Goal: Task Accomplishment & Management: Manage account settings

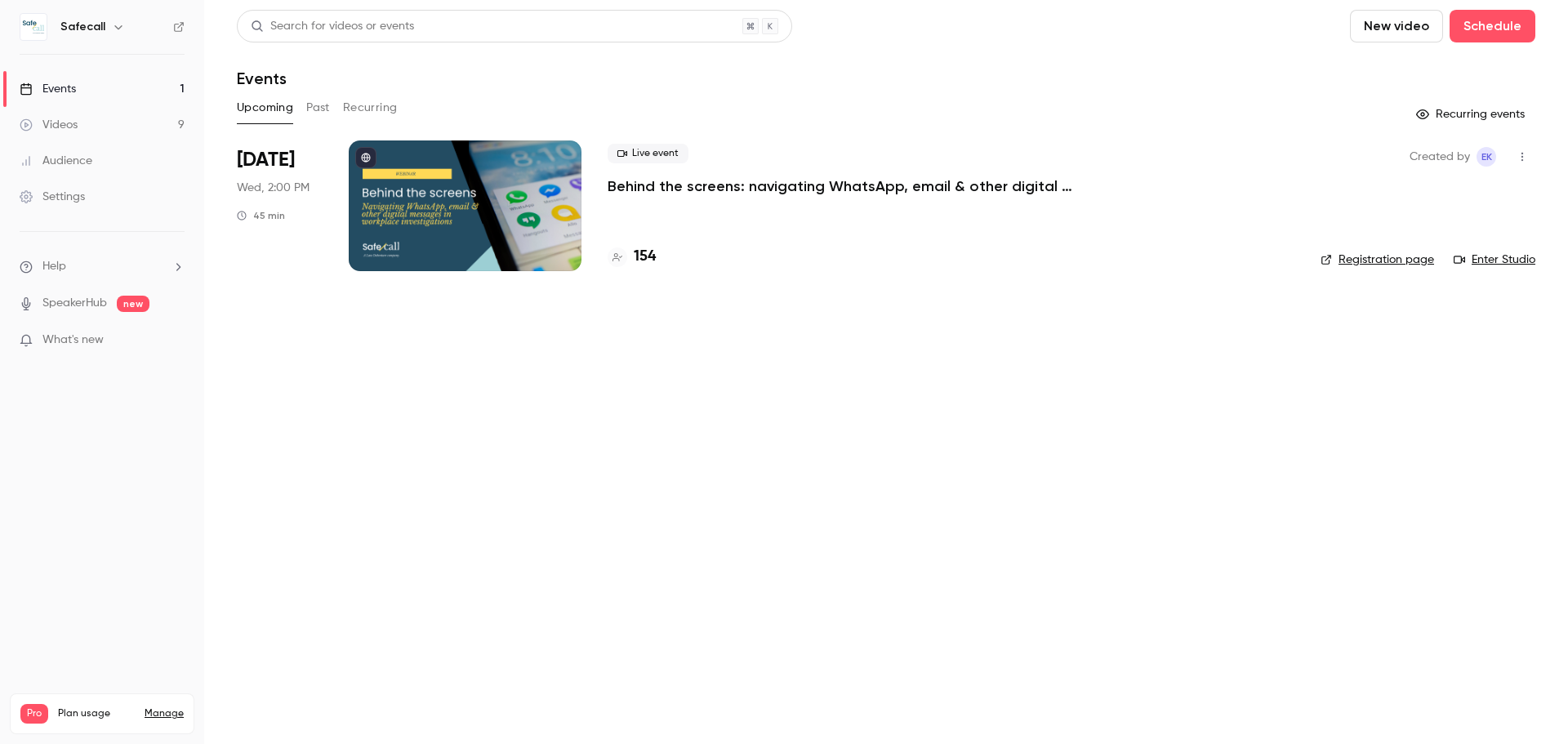
click at [661, 185] on p "Behind the screens: navigating WhatsApp, email & other digital messages in work…" at bounding box center [852, 186] width 490 height 20
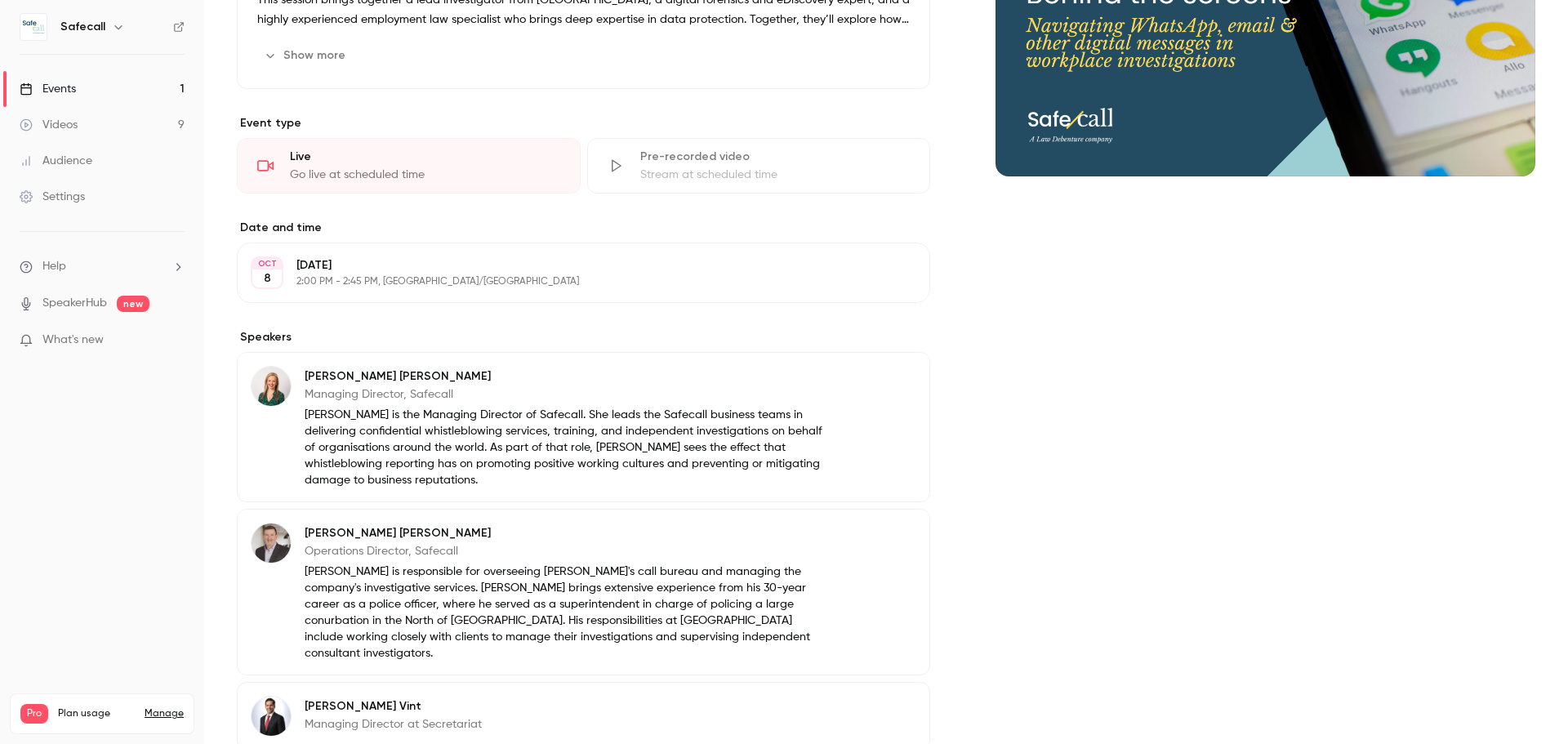
scroll to position [408, 0]
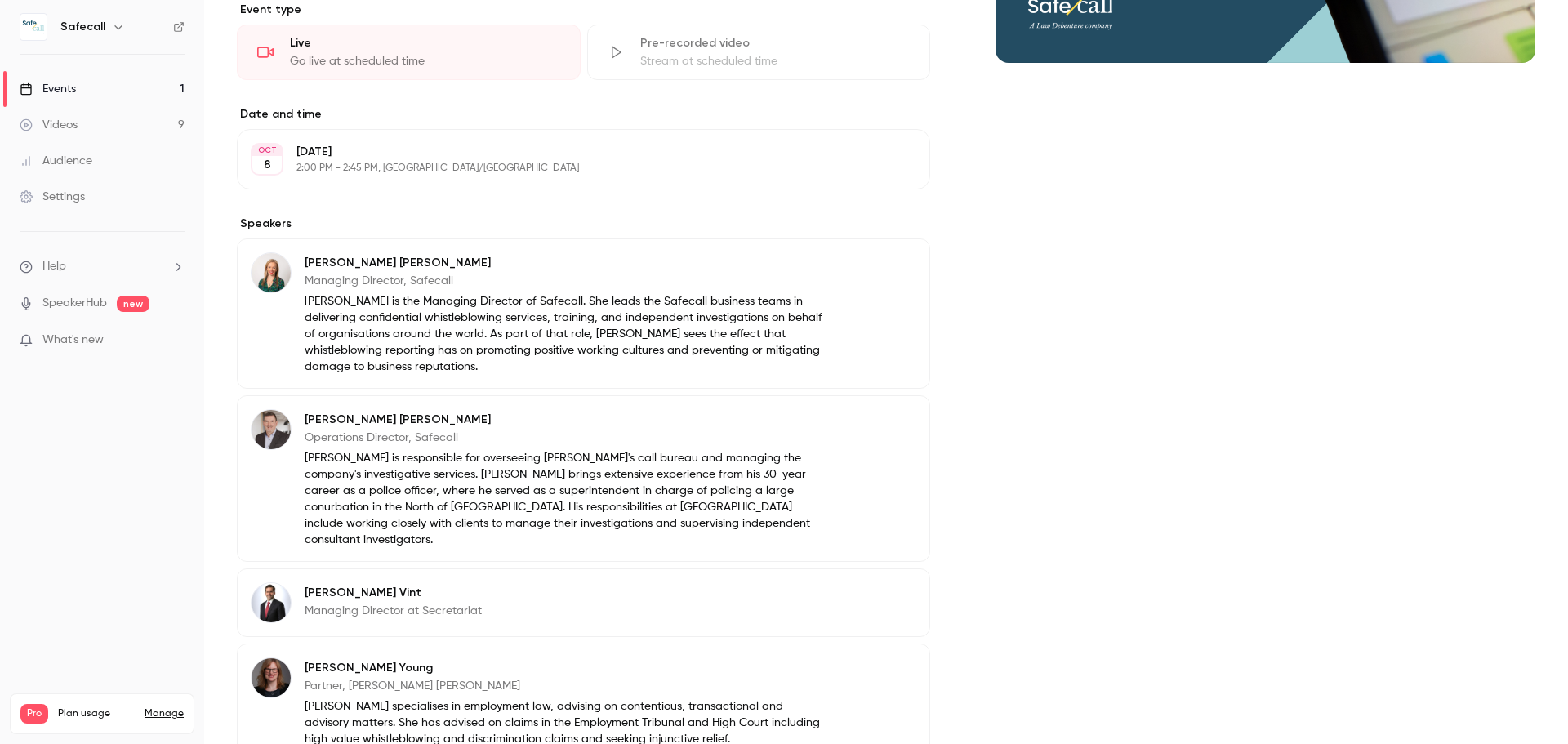
click at [403, 603] on p "Managing Director at Secretariat" at bounding box center [393, 611] width 177 height 16
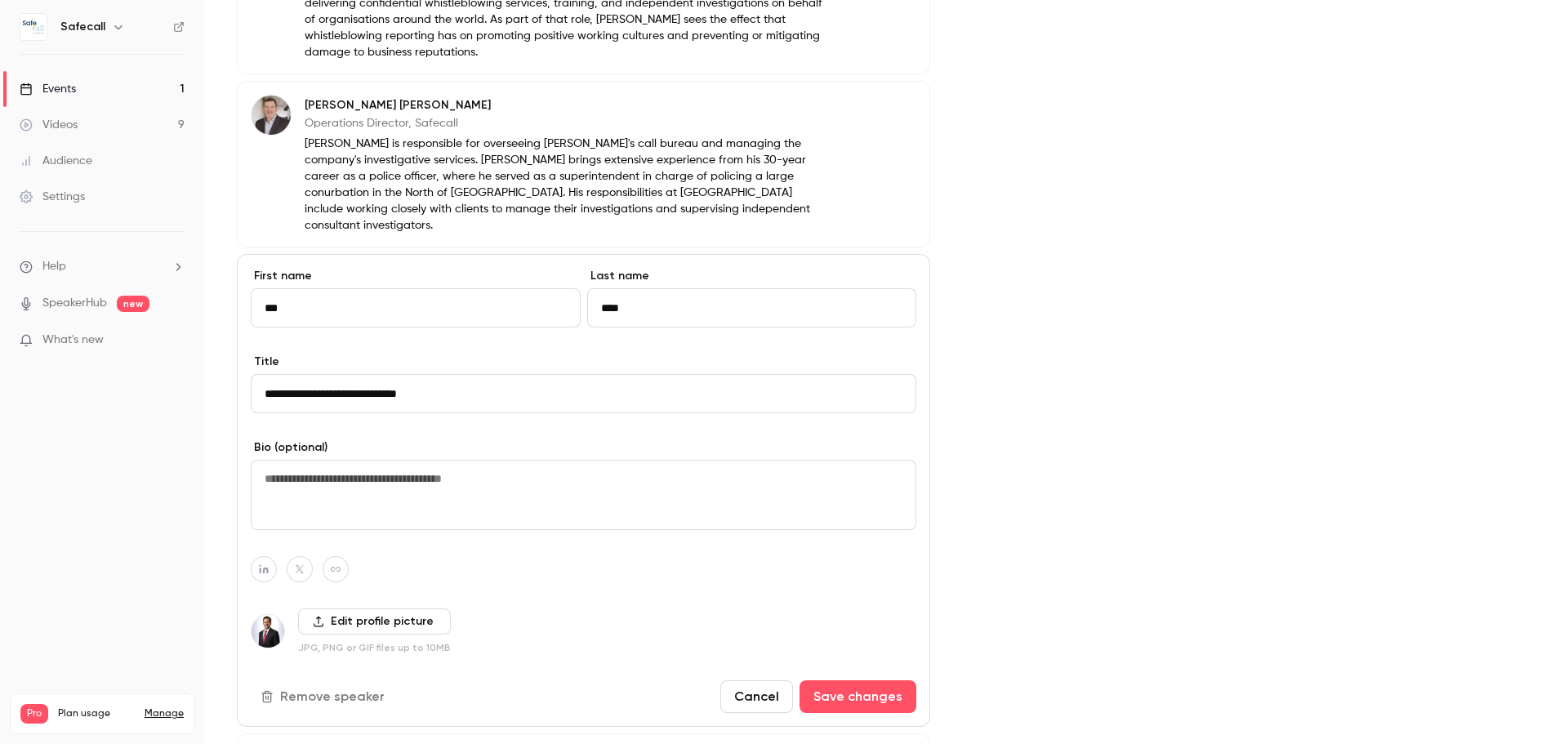
scroll to position [817, 0]
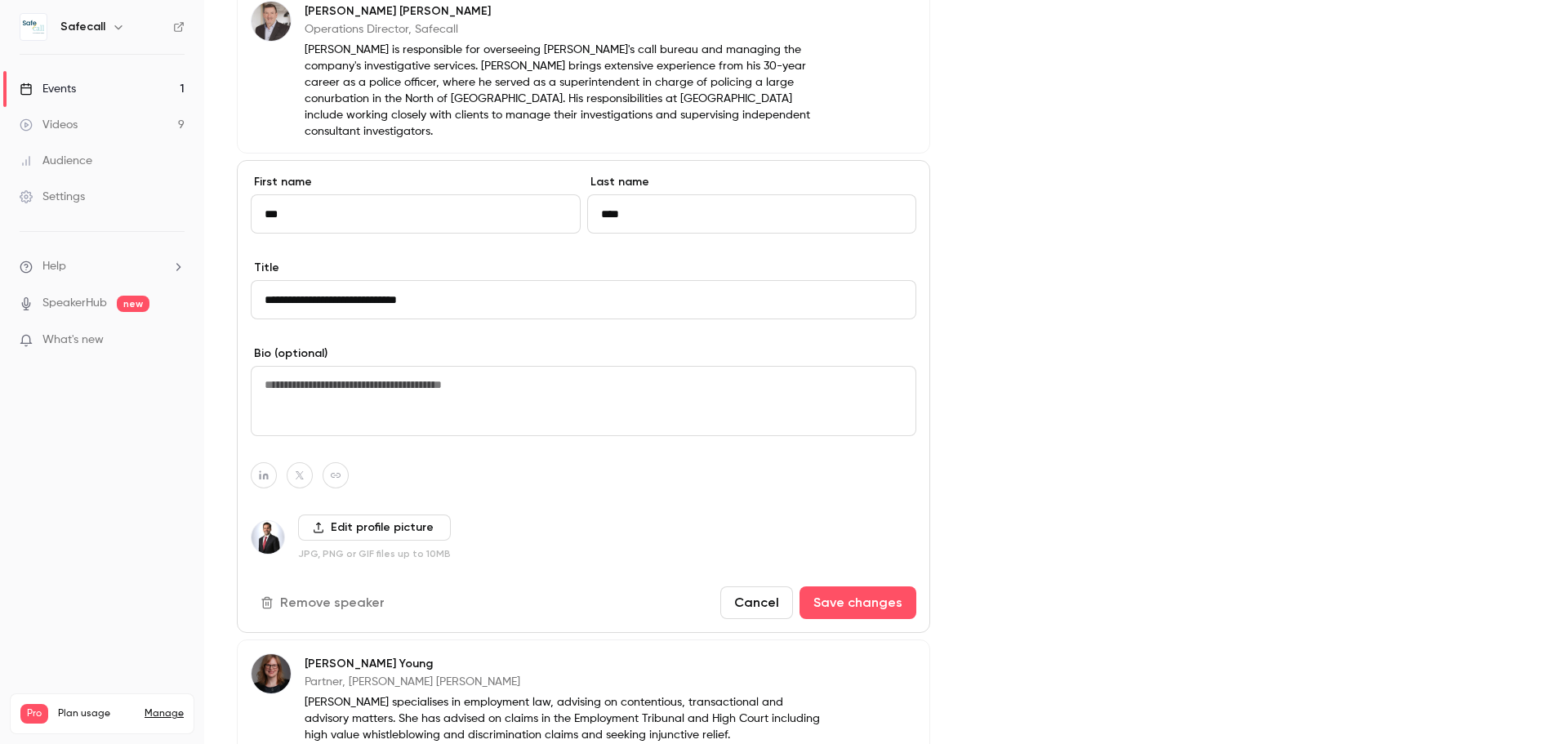
click at [361, 379] on textarea at bounding box center [584, 401] width 666 height 70
paste textarea "**********"
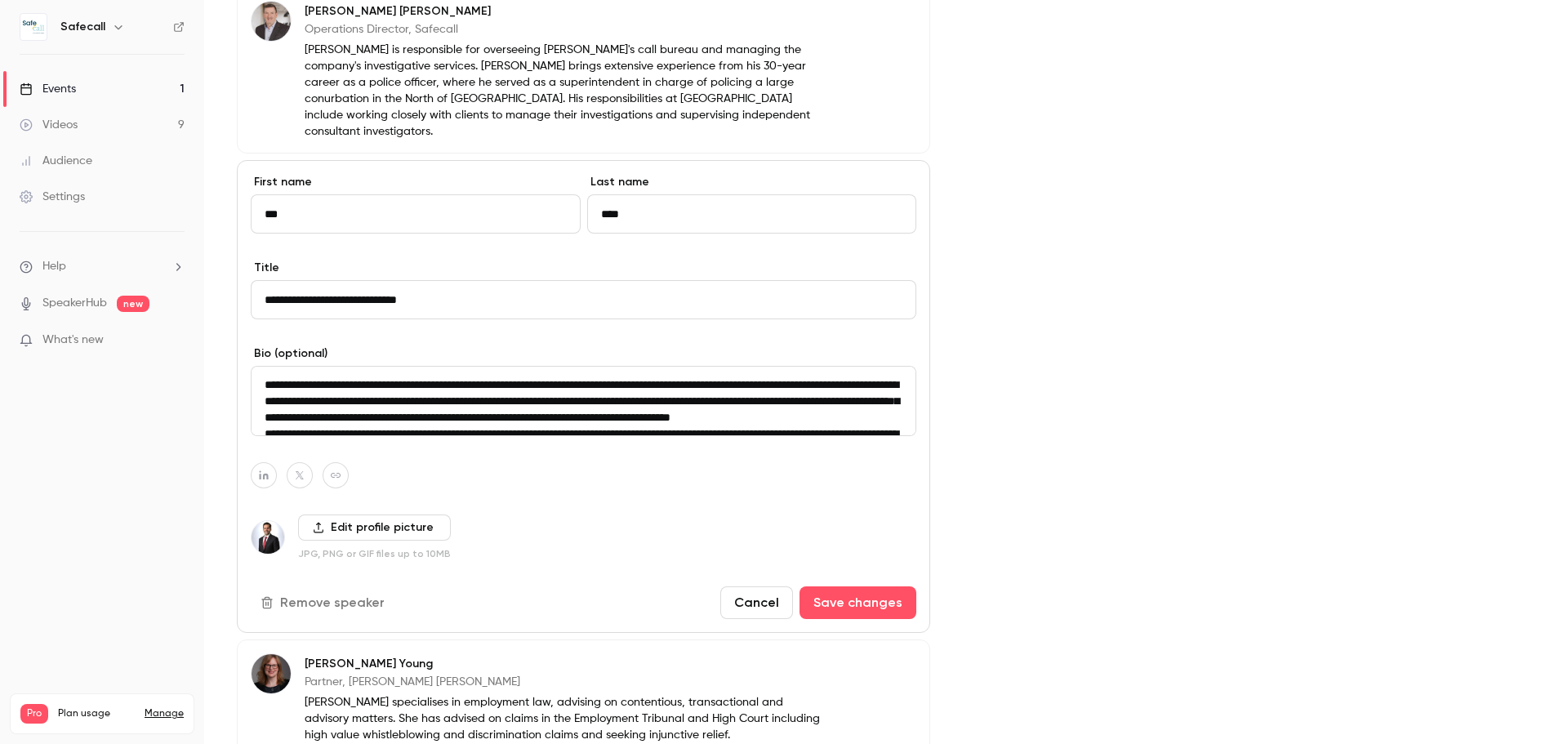
scroll to position [184, 0]
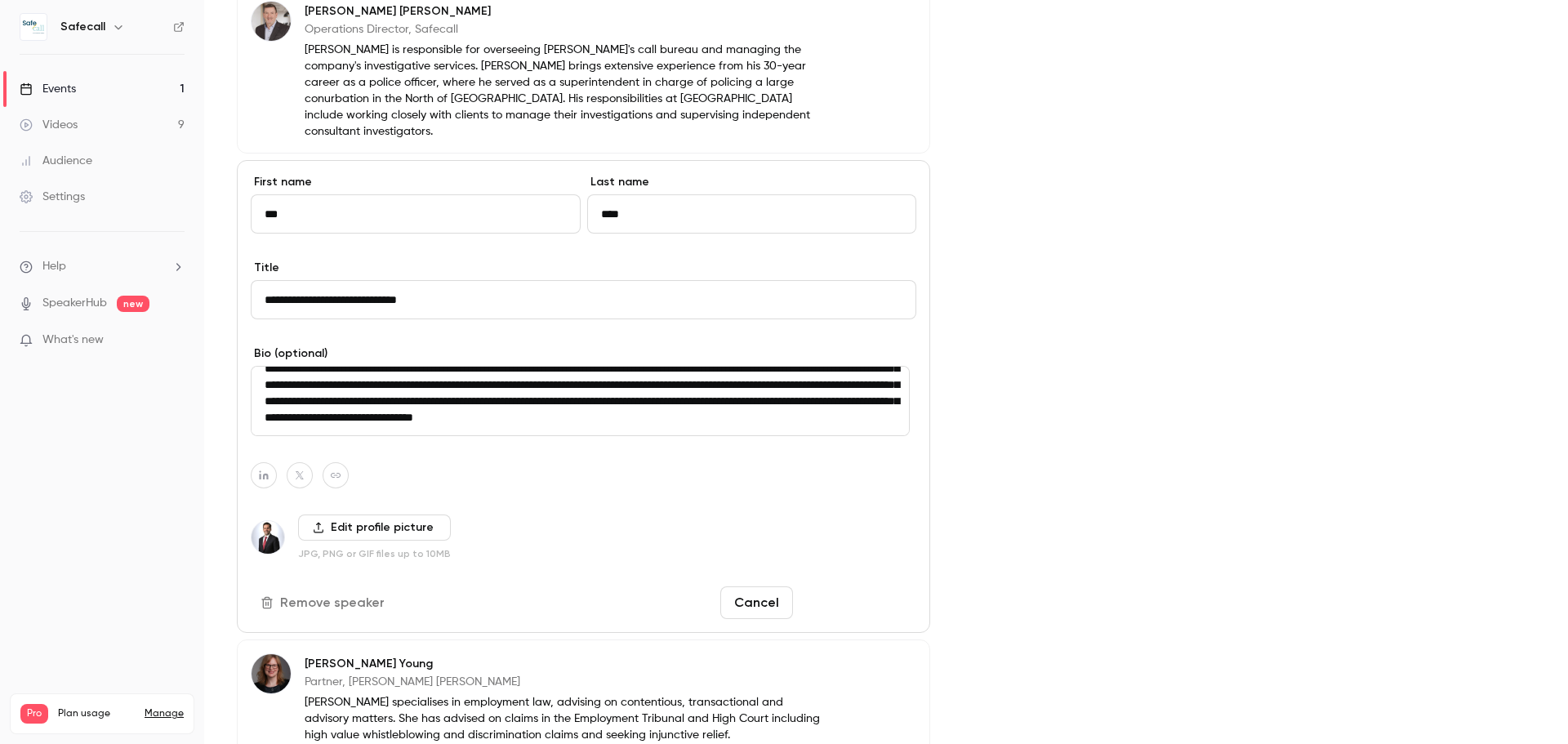
type textarea "**********"
click at [852, 586] on button "Save changes" at bounding box center [857, 603] width 116 height 32
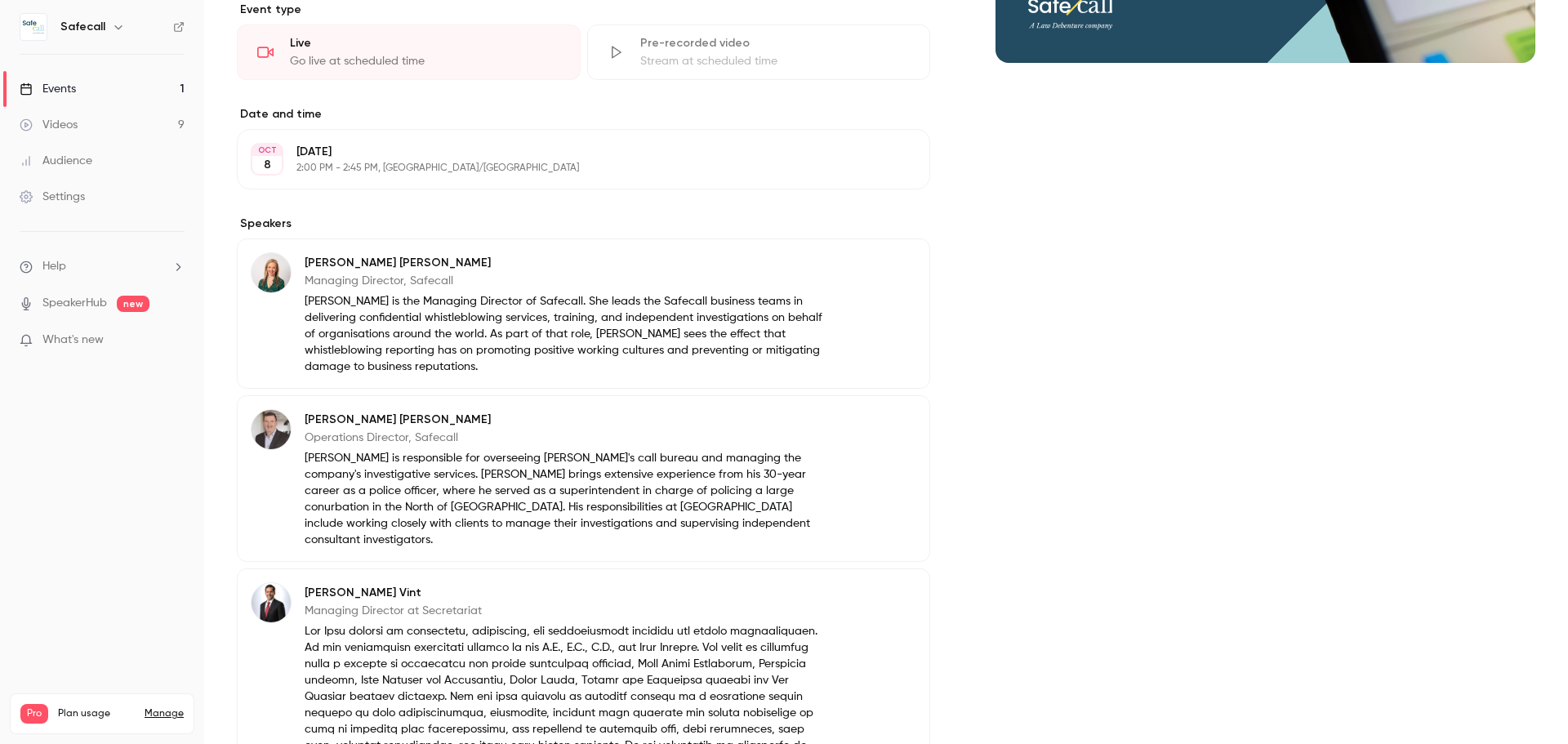
scroll to position [0, 0]
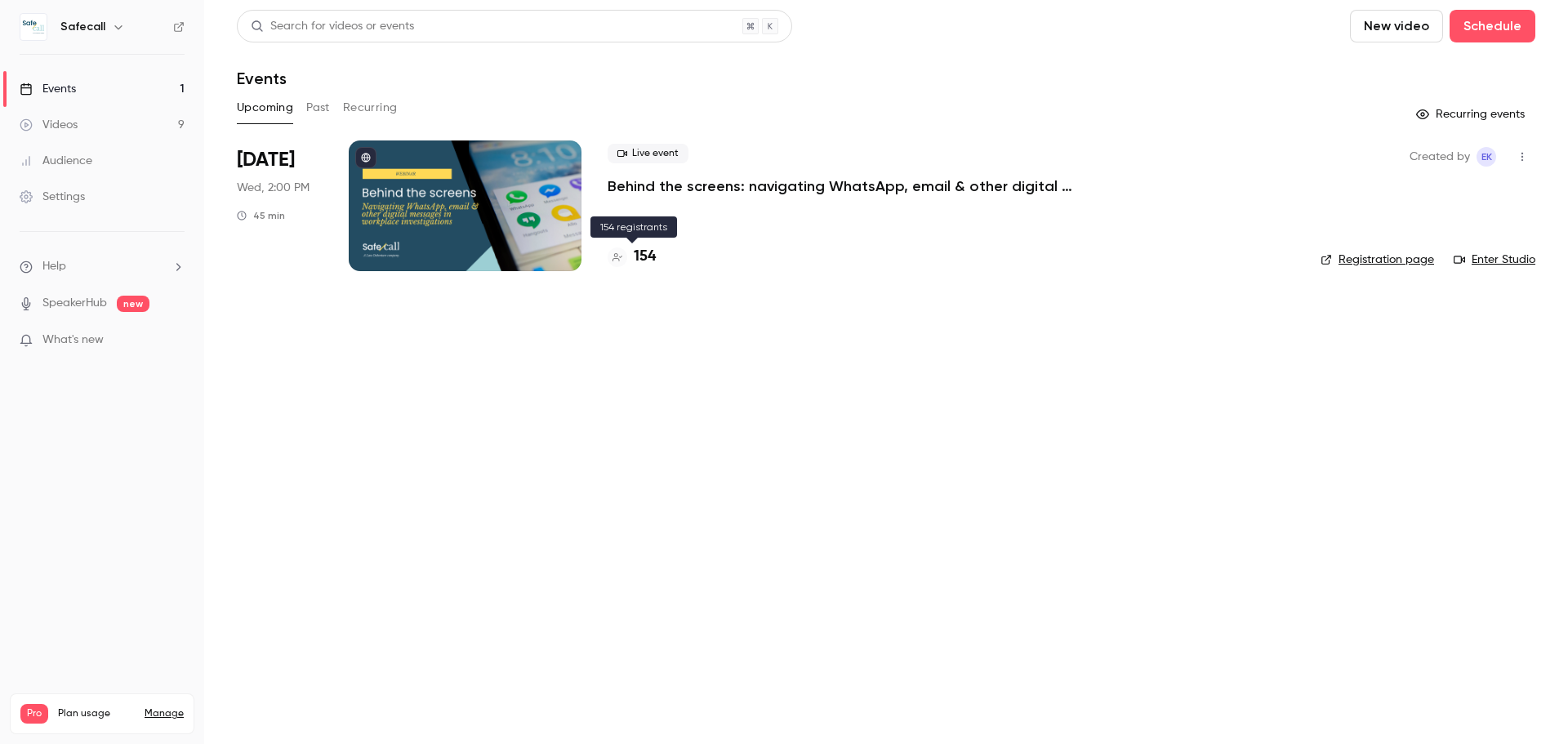
click at [652, 256] on h4 "154" at bounding box center [644, 257] width 22 height 22
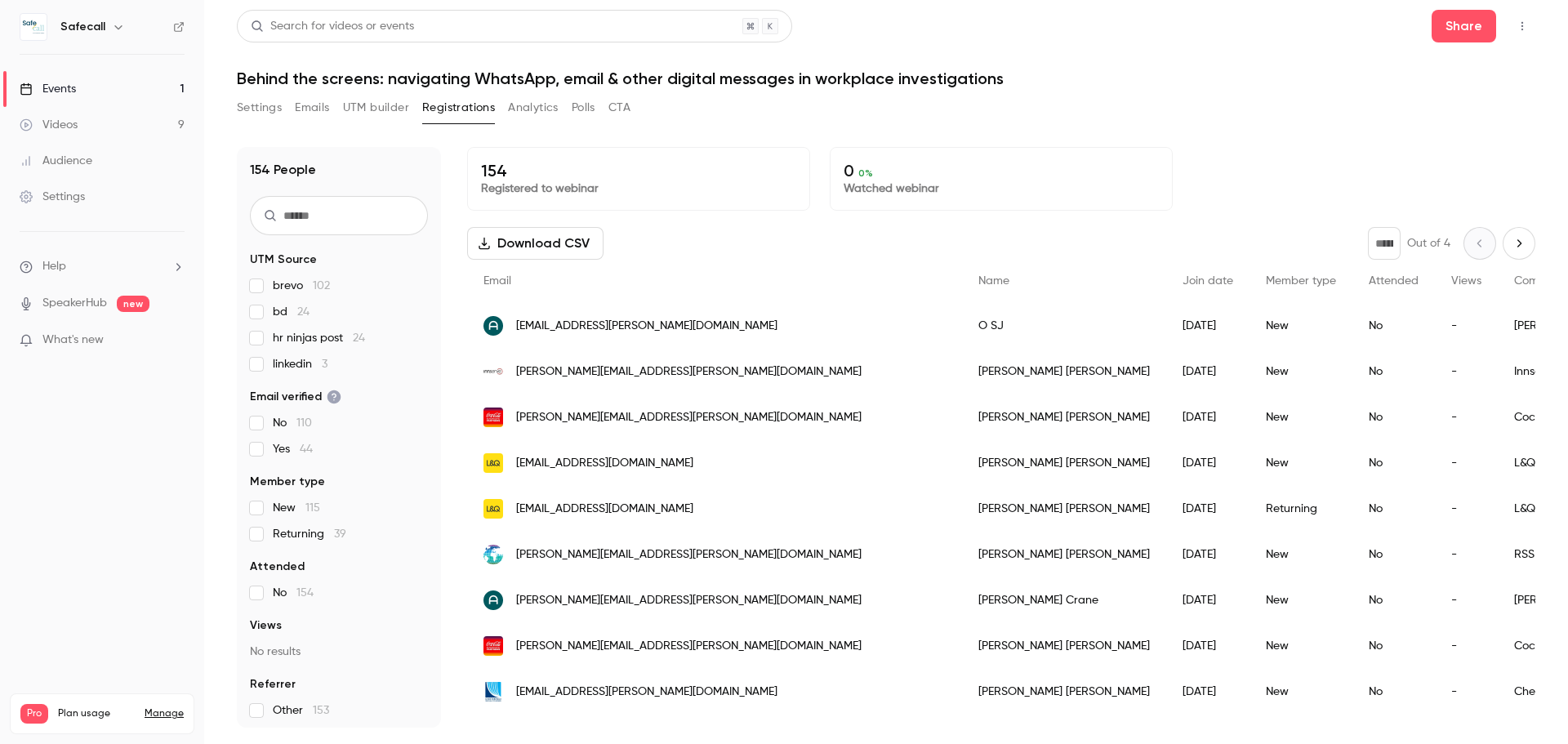
click at [1504, 251] on button "Next page" at bounding box center [1519, 244] width 32 height 32
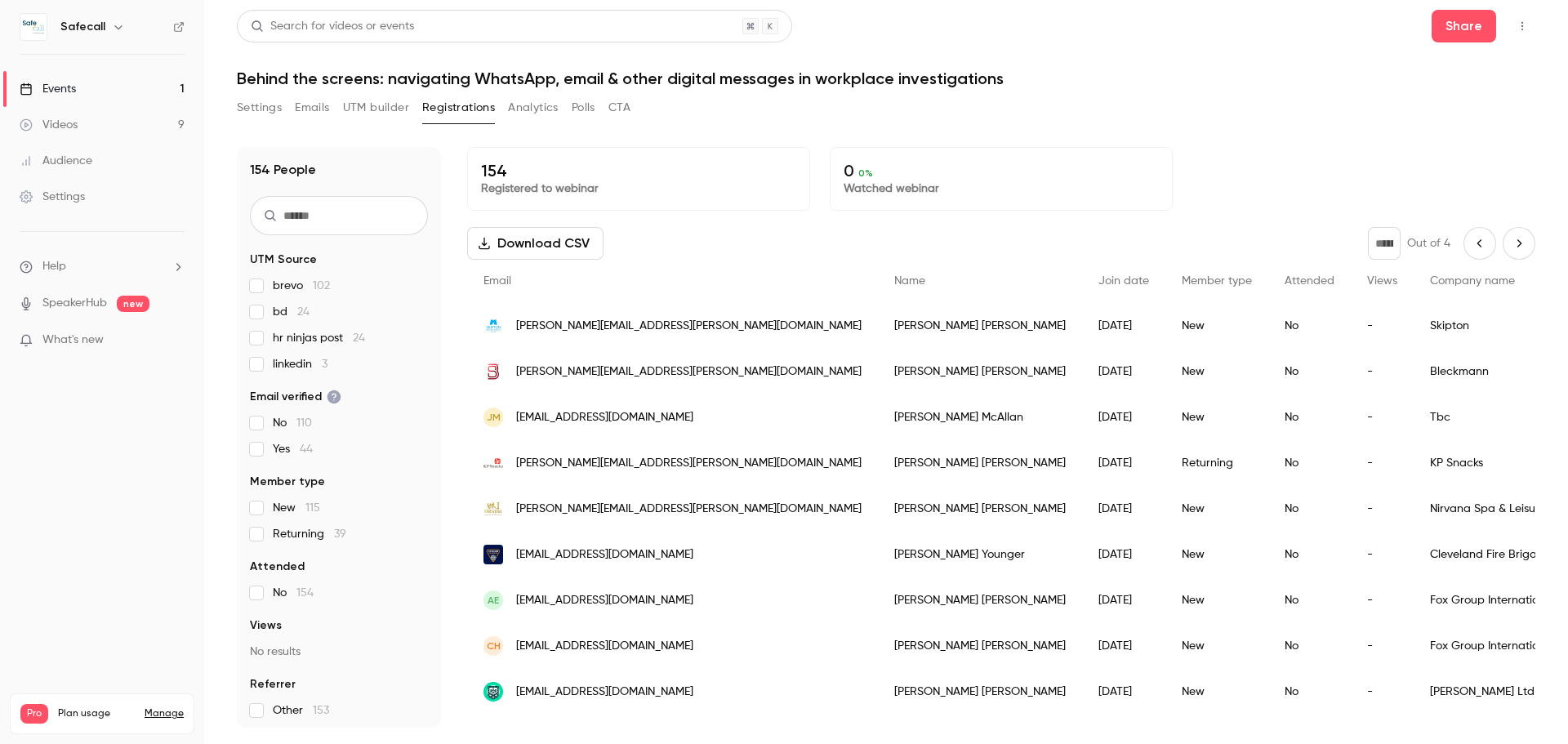
click at [1510, 239] on icon "Next page" at bounding box center [1519, 244] width 18 height 13
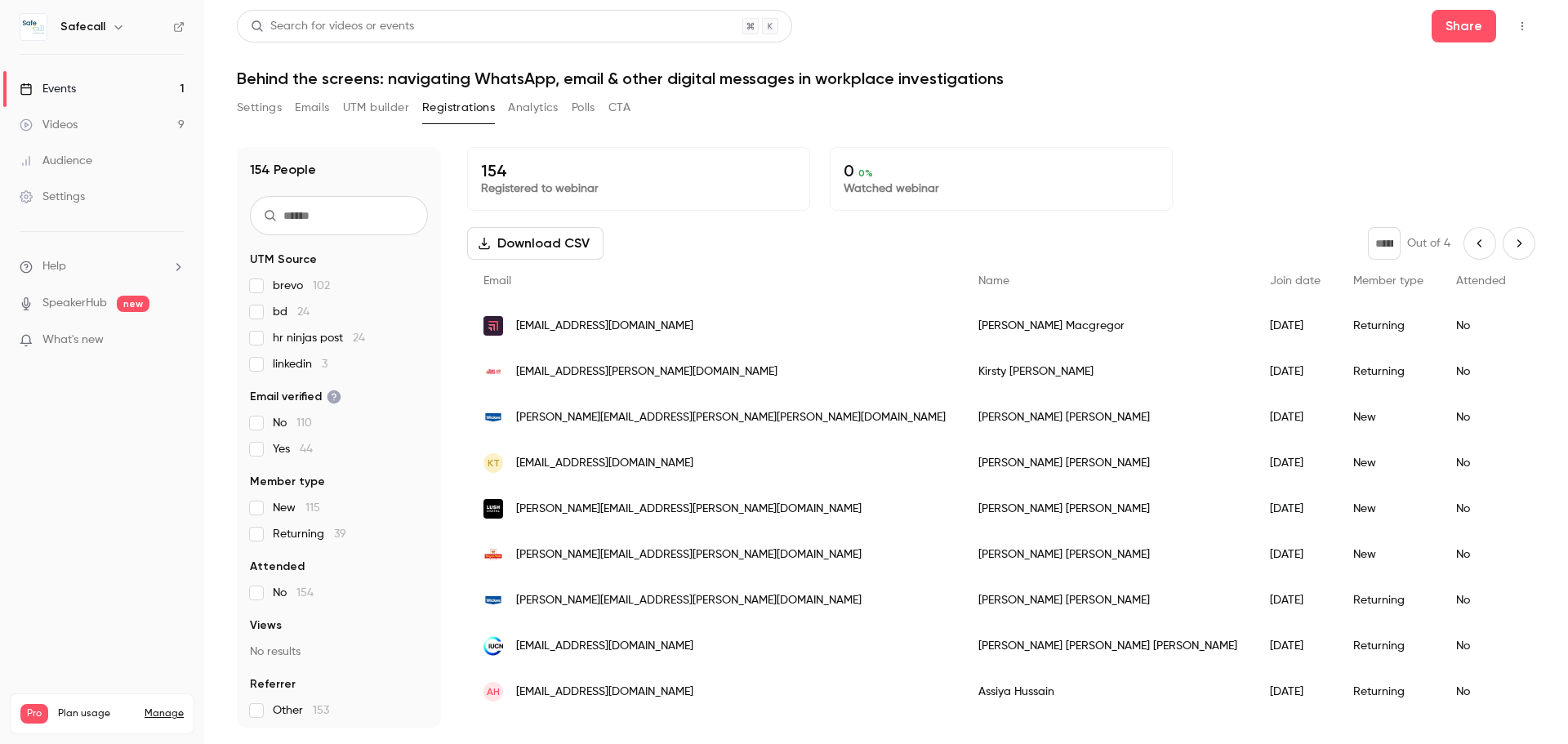
click at [1510, 246] on icon "Next page" at bounding box center [1519, 244] width 18 height 13
type input "*"
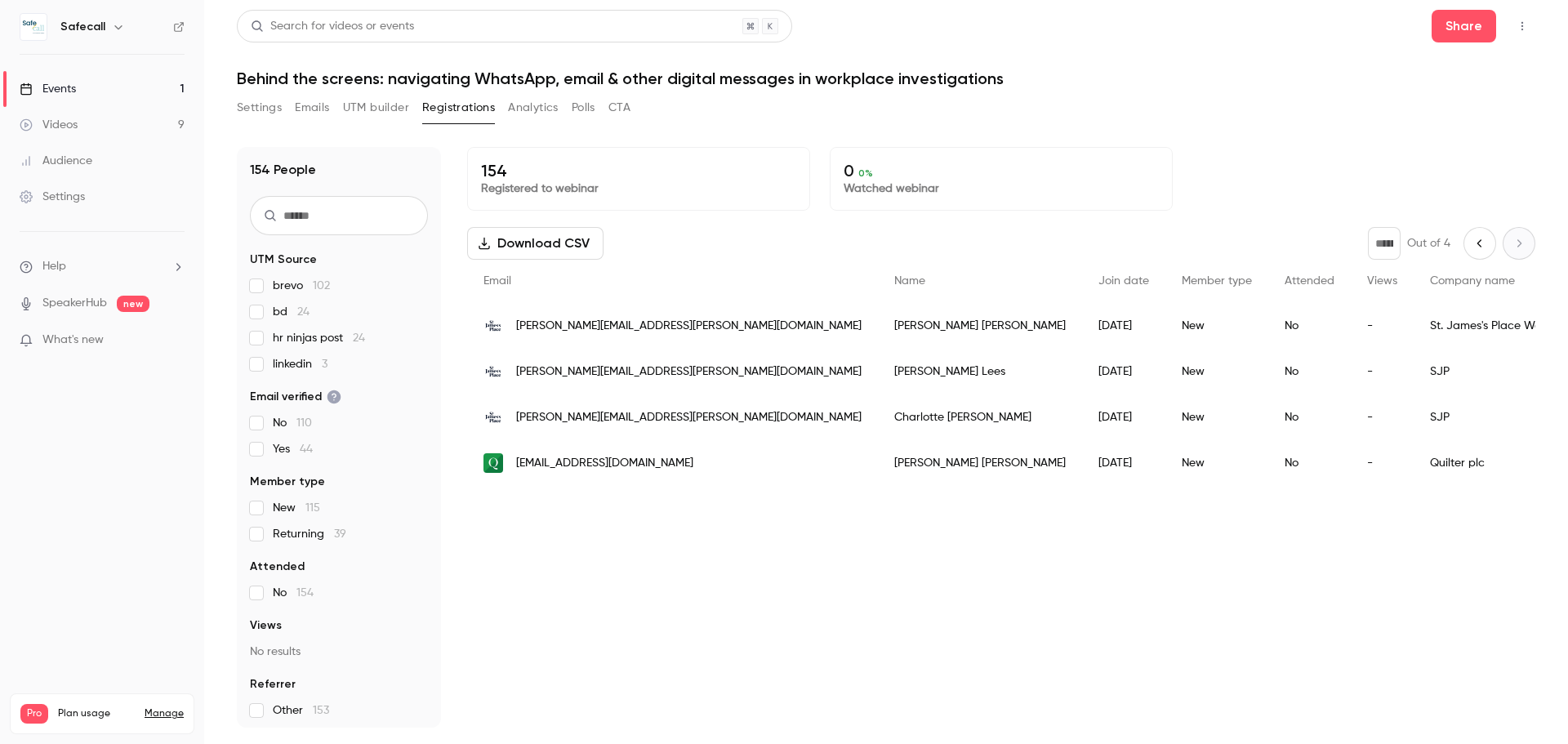
click at [255, 111] on button "Settings" at bounding box center [260, 107] width 45 height 26
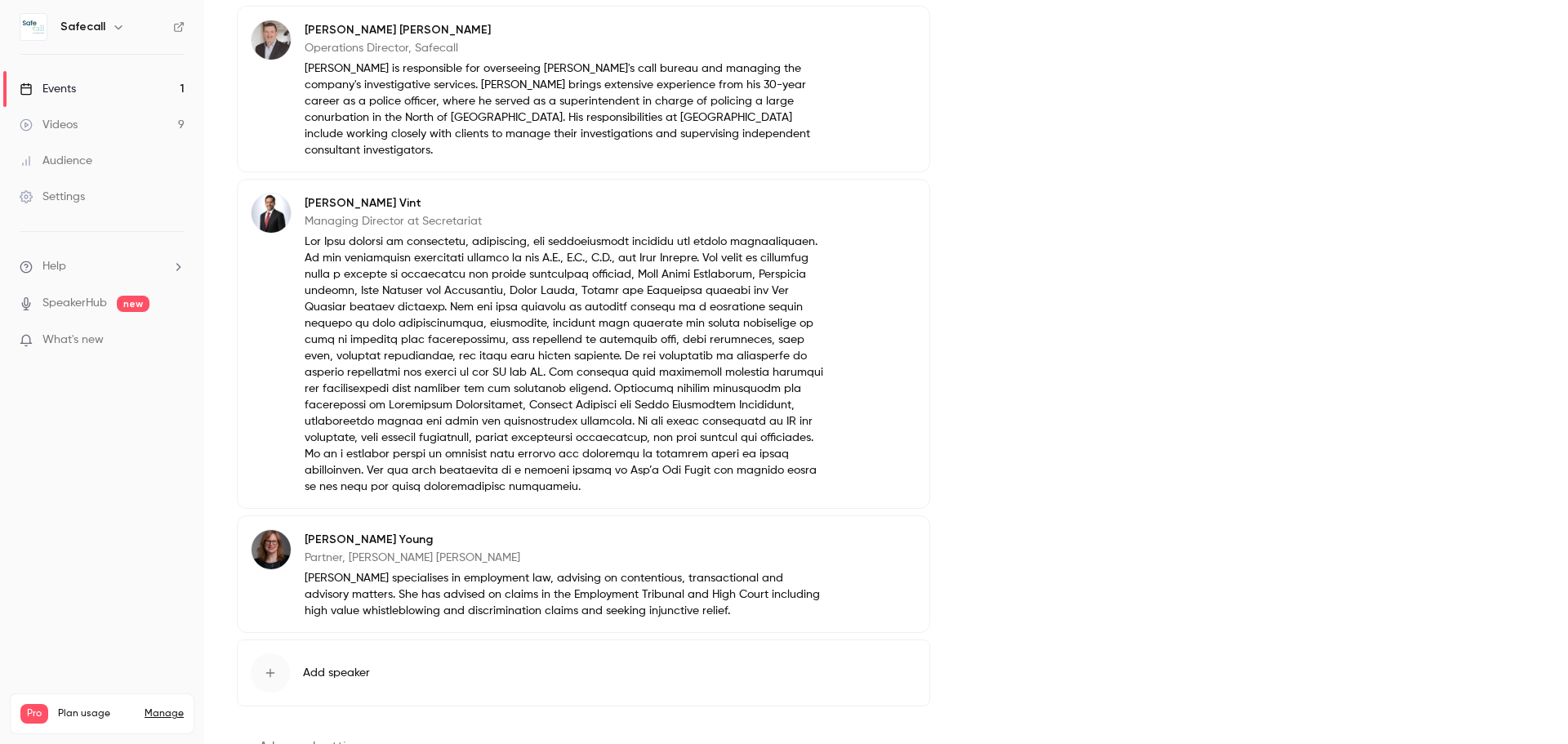
scroll to position [817, 0]
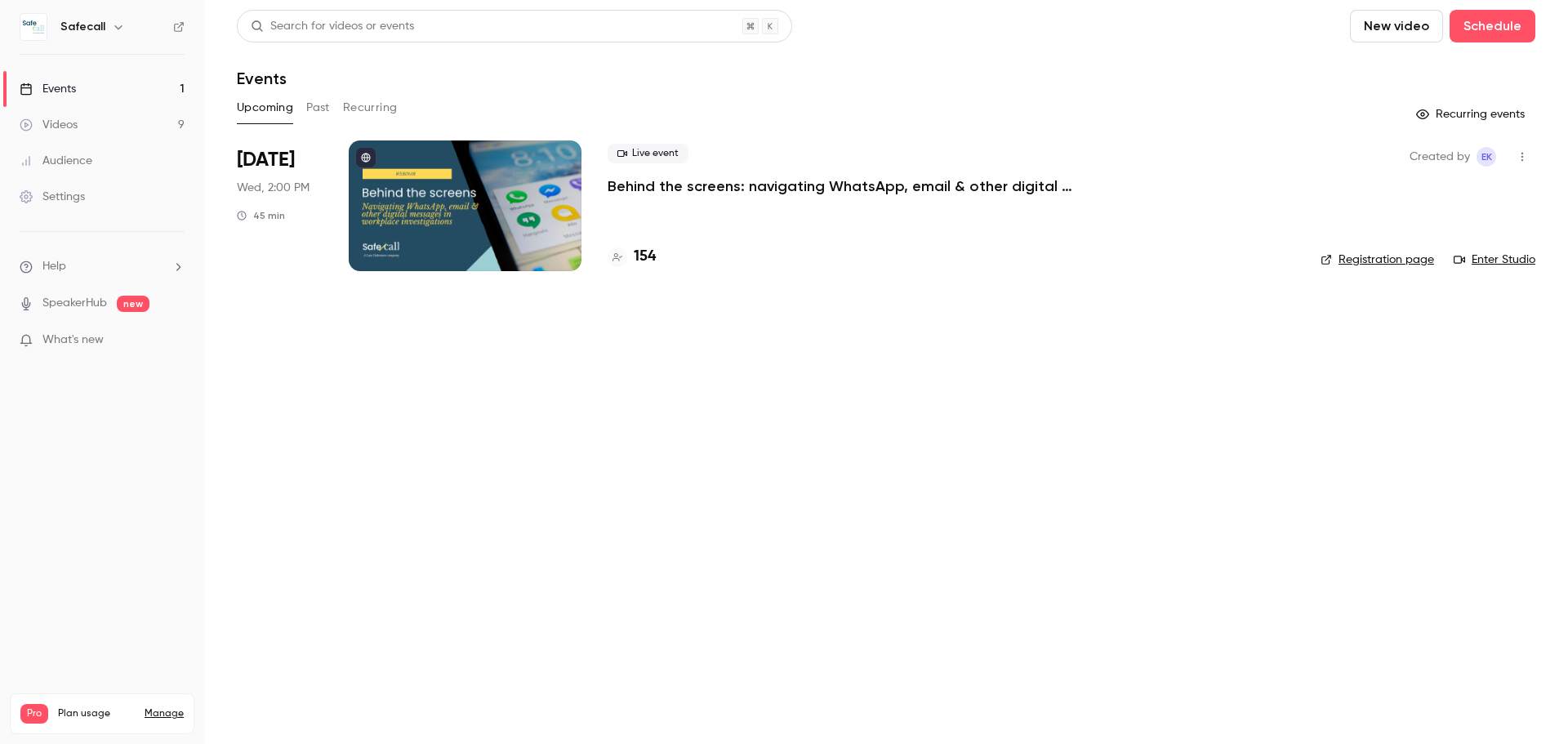
click at [1366, 258] on link "Registration page" at bounding box center [1376, 260] width 114 height 16
click at [647, 256] on h4 "156" at bounding box center [644, 257] width 22 height 22
